Goal: Use online tool/utility: Utilize a website feature to perform a specific function

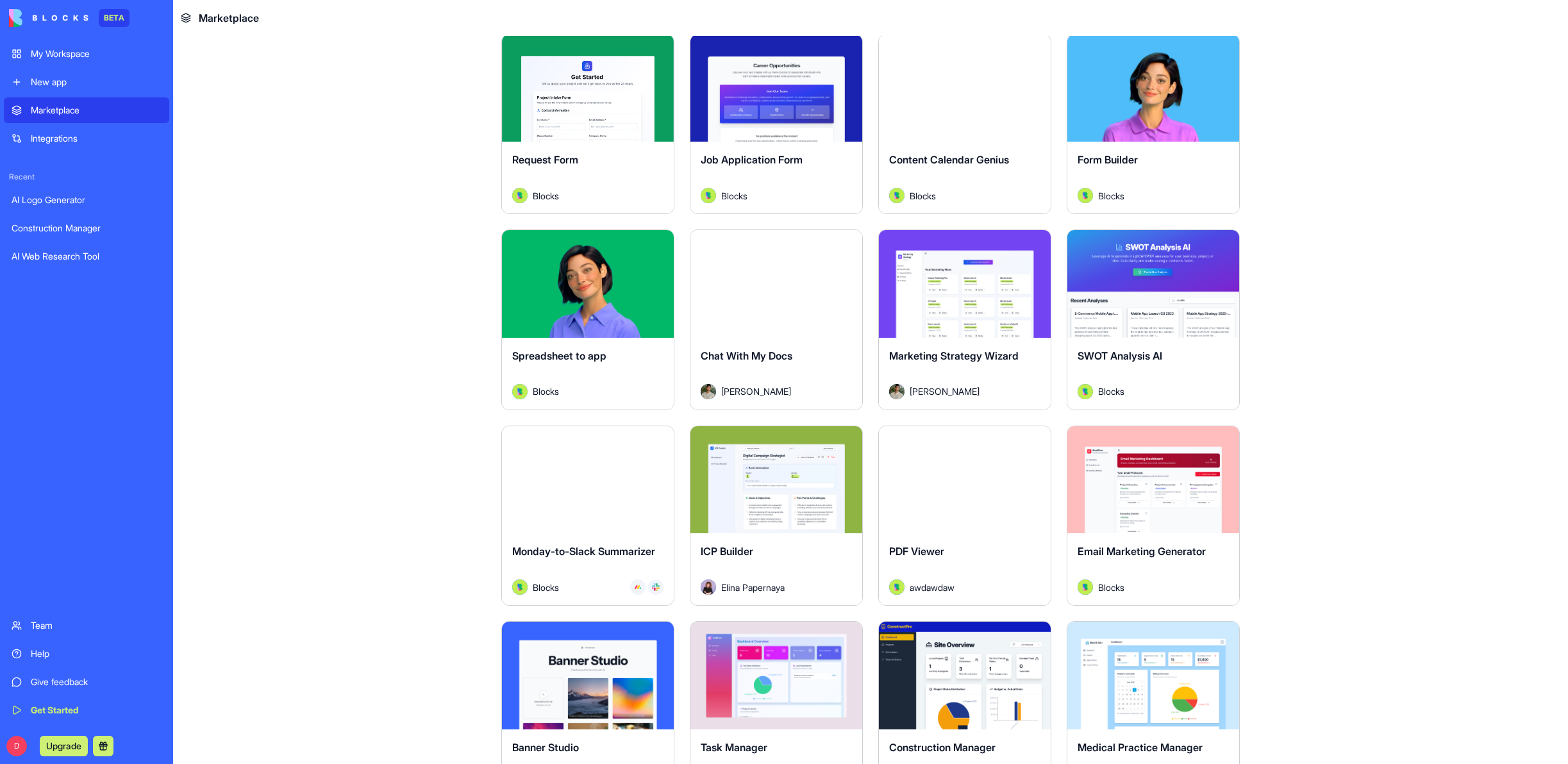
scroll to position [1666, 0]
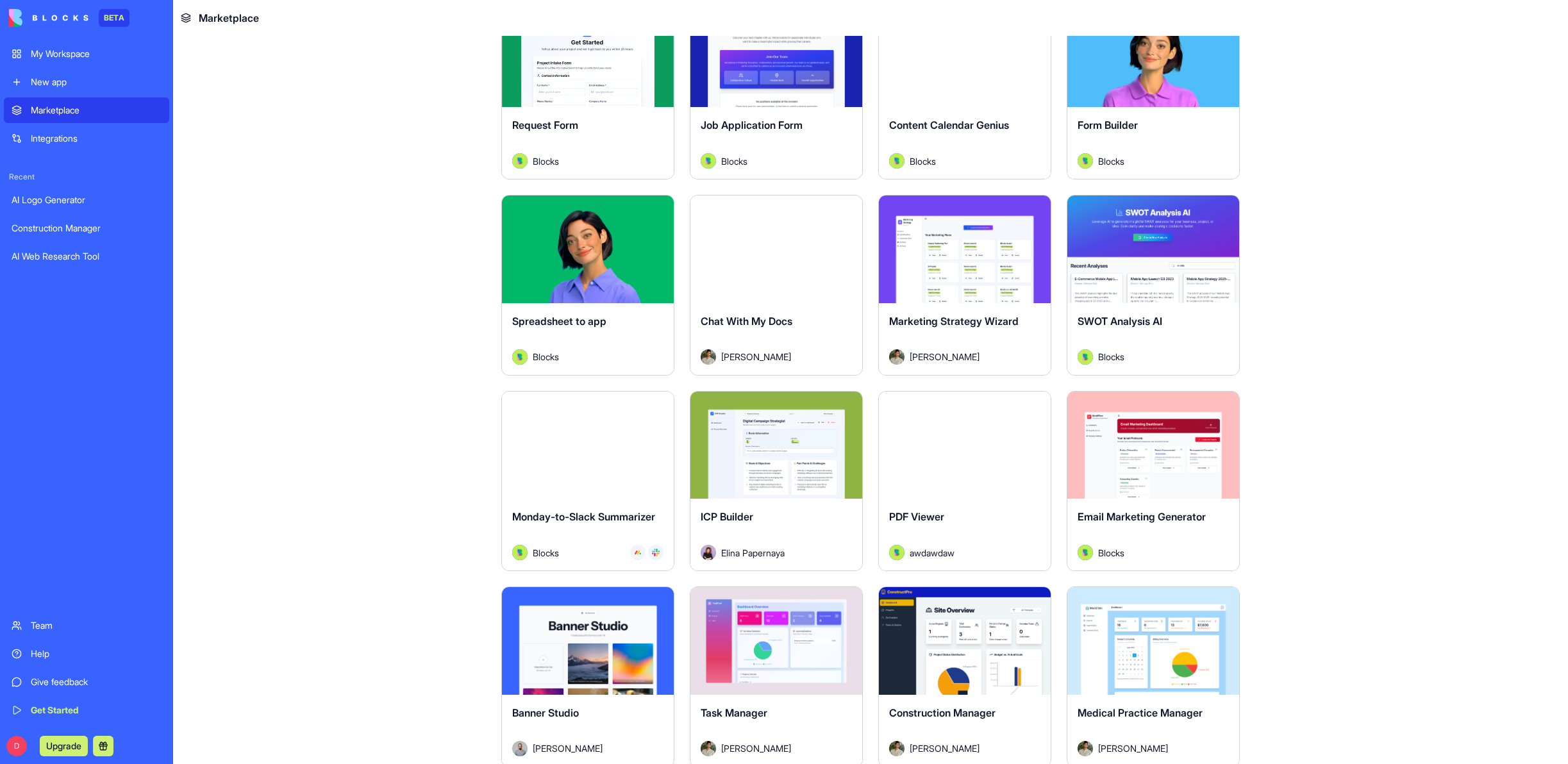
click at [585, 250] on button "Explore" at bounding box center [588, 249] width 96 height 26
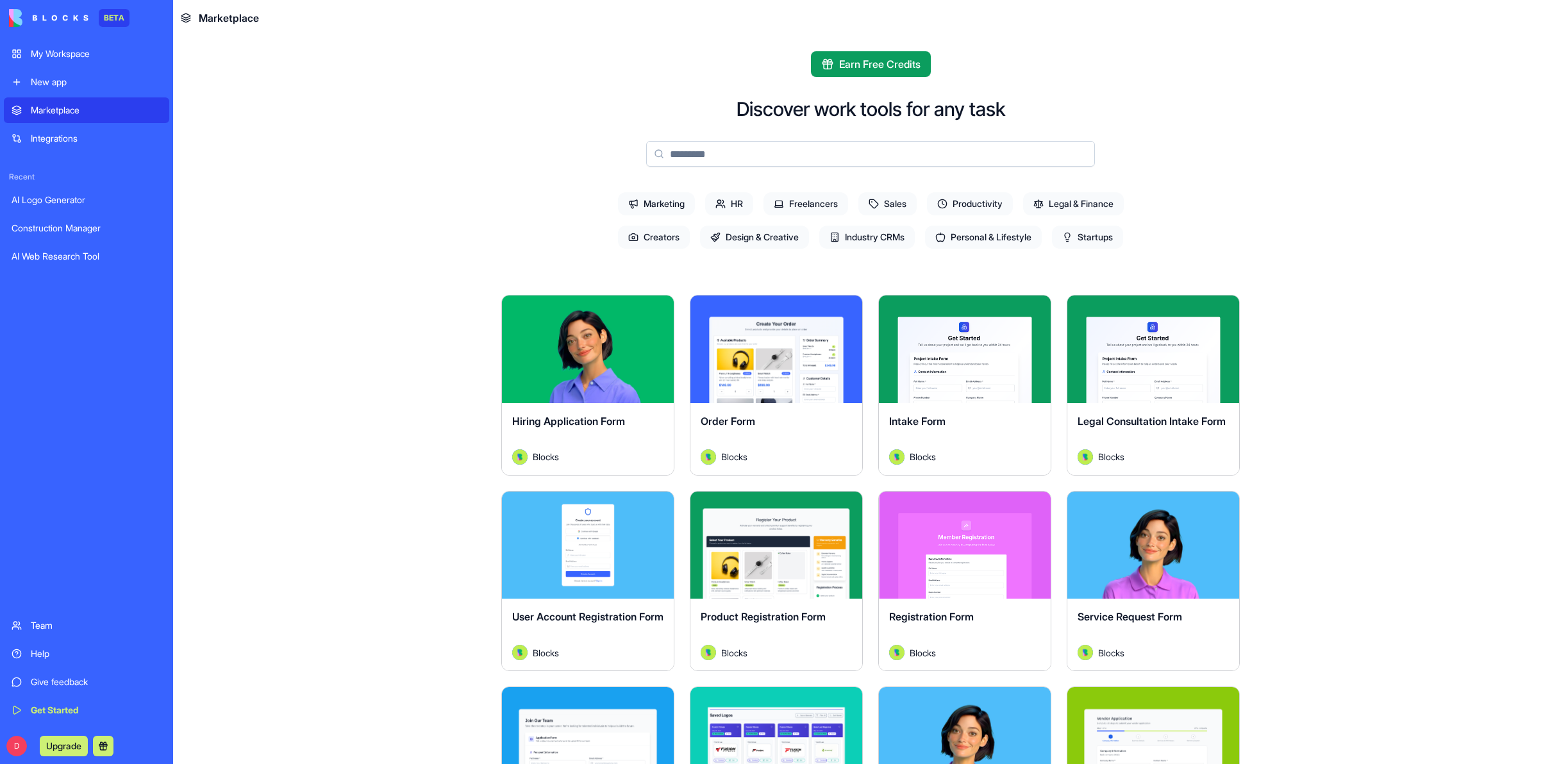
click at [50, 51] on div "My Workspace" at bounding box center [96, 53] width 131 height 13
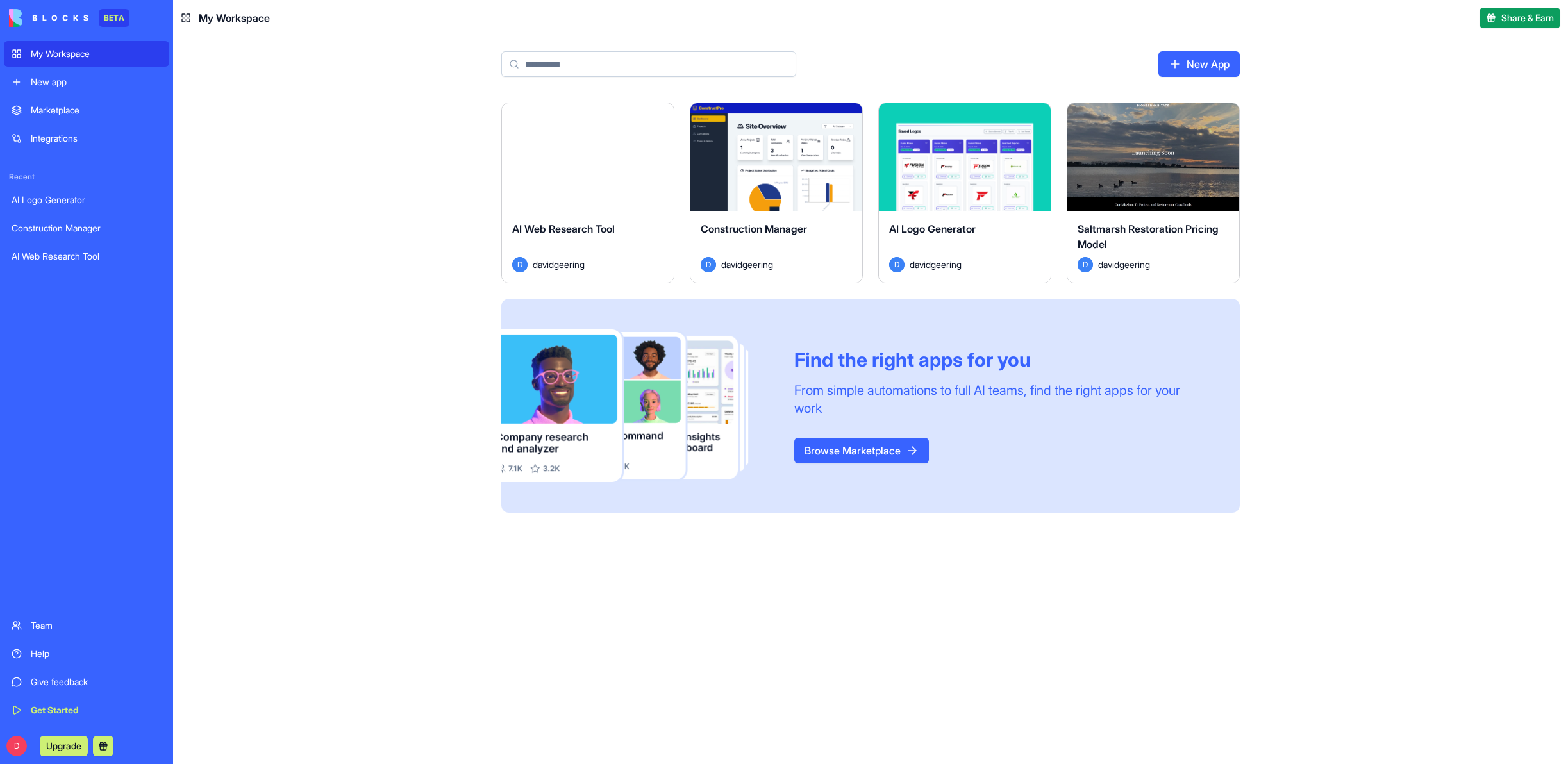
click at [584, 201] on div "Launch" at bounding box center [588, 157] width 172 height 107
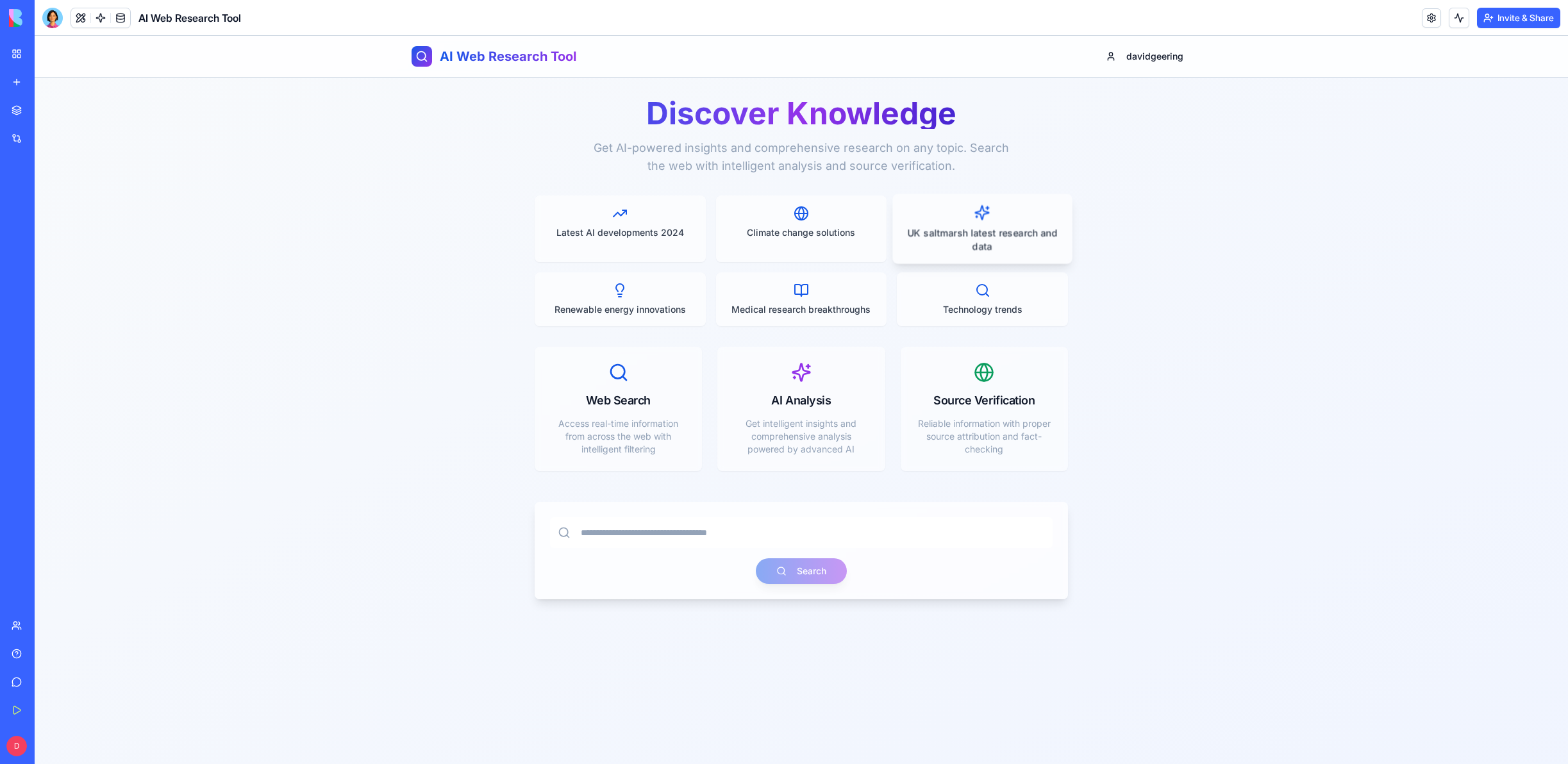
click at [1000, 242] on p "UK saltmarsh latest research and data" at bounding box center [982, 239] width 157 height 27
type input "**********"
